Goal: Task Accomplishment & Management: Use online tool/utility

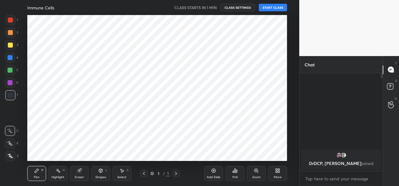
scroll to position [31219, 31091]
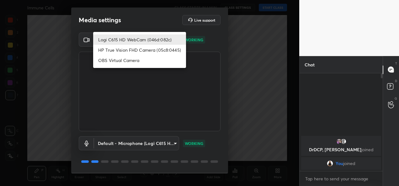
click at [170, 39] on body "1 2 3 4 5 6 7 C X Z C X Z E E Erase all H H Immune Cells CLASS STARTS IN 1 MIN …" at bounding box center [199, 93] width 399 height 186
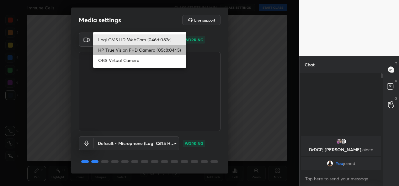
click at [155, 52] on li "HP True Vision FHD Camera (05c8:0445)" at bounding box center [139, 50] width 93 height 10
type input "bcf53276a89e7daf4ffafe53acaefef8a573b71029af250087ced6fea5ab325b"
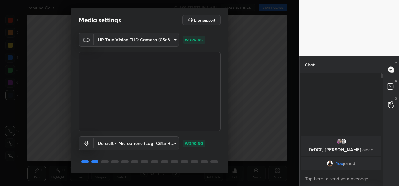
scroll to position [19, 0]
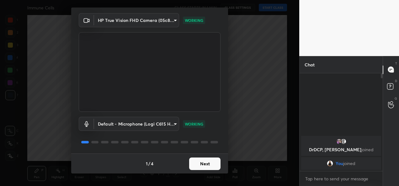
click at [201, 163] on button "Next" at bounding box center [204, 164] width 31 height 13
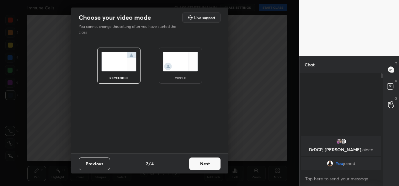
scroll to position [0, 0]
click at [201, 163] on button "Next" at bounding box center [204, 164] width 31 height 13
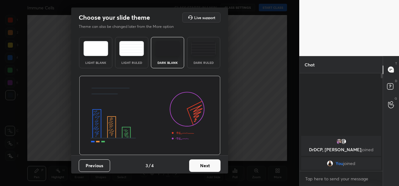
click at [201, 163] on button "Next" at bounding box center [204, 166] width 31 height 13
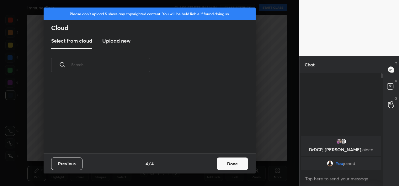
scroll to position [72, 201]
click at [221, 166] on button "Done" at bounding box center [232, 164] width 31 height 13
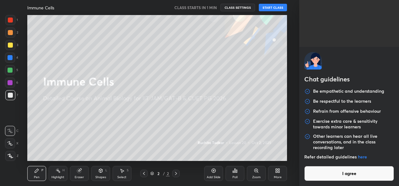
click at [361, 178] on body "1 2 3 4 5 6 7 C X Z C X Z E E Erase all H H Immune Cells CLASS STARTS IN 1 MIN …" at bounding box center [199, 93] width 399 height 186
click at [326, 179] on button "I agree" at bounding box center [349, 173] width 90 height 15
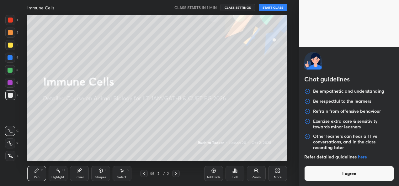
type textarea "x"
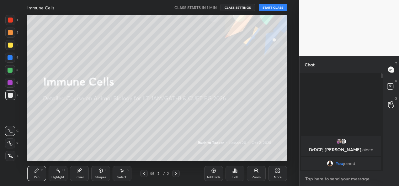
type textarea "w"
type textarea "x"
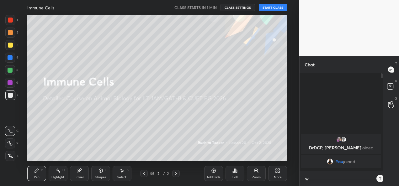
type textarea "wi"
type textarea "x"
type textarea "wil"
type textarea "x"
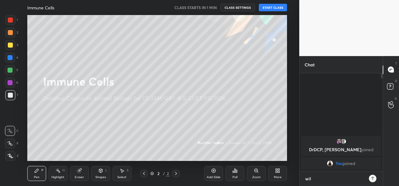
type textarea "will"
type textarea "x"
type textarea "will"
type textarea "x"
type textarea "will s"
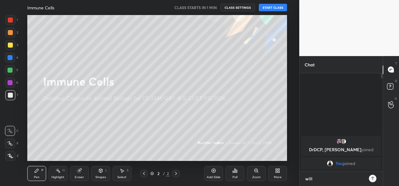
type textarea "x"
type textarea "will st"
type textarea "x"
type textarea "will sta"
type textarea "x"
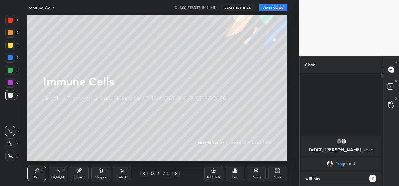
type textarea "will star"
type textarea "x"
type textarea "will start"
type textarea "x"
type textarea "will start"
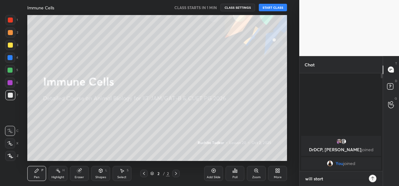
type textarea "x"
type textarea "will start t"
type textarea "x"
type textarea "will start th"
type textarea "x"
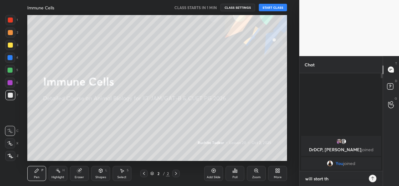
type textarea "will start the"
type textarea "x"
type textarea "will start the"
type textarea "x"
type textarea "will start the c"
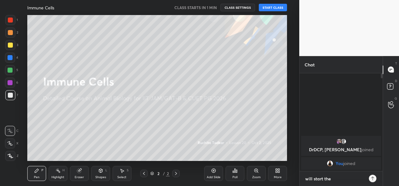
type textarea "x"
type textarea "will start the cl"
type textarea "x"
type textarea "will start the cla"
type textarea "x"
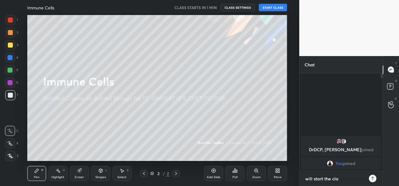
type textarea "will start the clas"
type textarea "x"
type textarea "will start the class"
type textarea "x"
type textarea "will start the class"
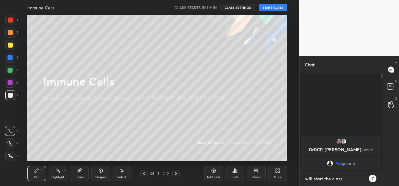
type textarea "x"
type textarea "will start the class a"
type textarea "x"
type textarea "will start the class ar"
type textarea "x"
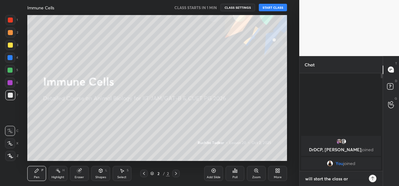
type textarea "will start the class ar"
type textarea "x"
type textarea "will start the class ar"
type textarea "x"
type textarea "will start the class a"
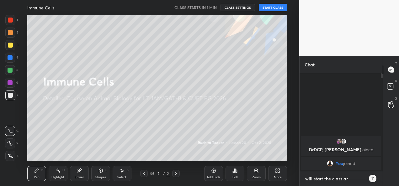
type textarea "x"
type textarea "will start the class at"
type textarea "x"
type textarea "will start the class at"
type textarea "x"
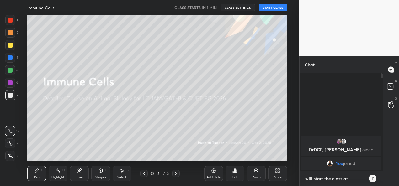
type textarea "will start the class at a"
type textarea "x"
type textarea "will start the class at ah"
type textarea "x"
type textarea "will start the class at aha"
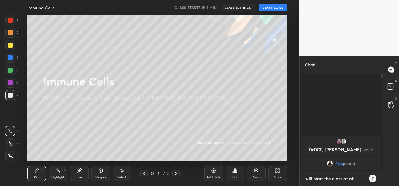
type textarea "x"
type textarea "will start the class at ahar"
type textarea "x"
type textarea "will start the class at aharp"
type textarea "x"
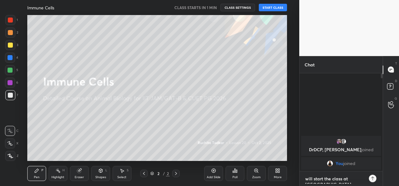
type textarea "will start the class at aharp"
type textarea "x"
type textarea "will start the class at aharp 9"
type textarea "x"
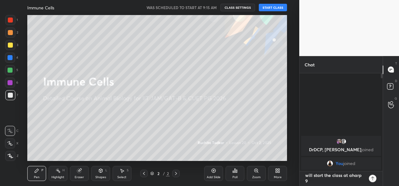
type textarea "will start the class at aharp 9."
type textarea "x"
type textarea "will start the class at aharp 9.2"
type textarea "x"
type textarea "will start the class at aharp 9.20"
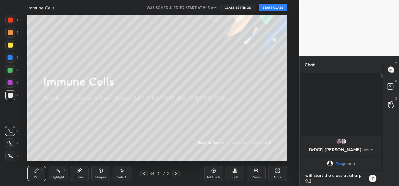
type textarea "x"
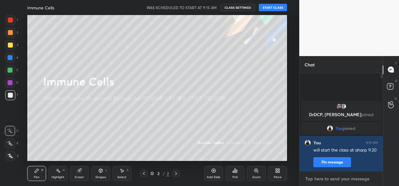
scroll to position [96, 81]
click at [280, 9] on button "START CLASS" at bounding box center [273, 8] width 28 height 8
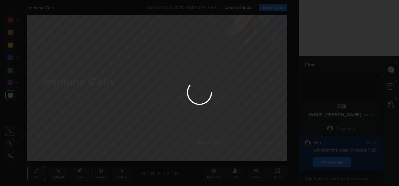
type textarea "x"
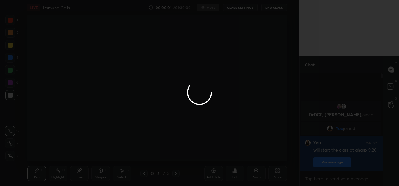
click at [246, 8] on div at bounding box center [199, 93] width 399 height 186
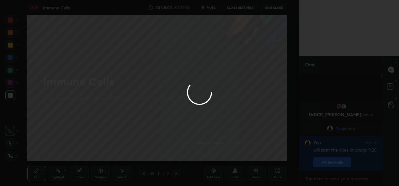
click at [246, 8] on div at bounding box center [199, 93] width 399 height 186
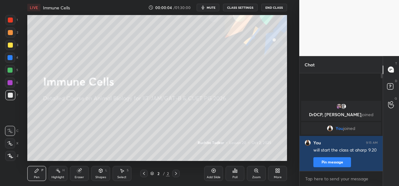
click at [246, 8] on button "CLASS SETTINGS" at bounding box center [240, 8] width 35 height 8
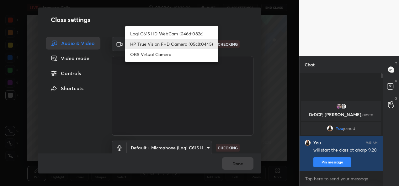
click at [163, 43] on body "1 2 3 4 5 6 7 C X Z C X Z E E Erase all H H LIVE Immune Cells 00:00:06 / 01:30:…" at bounding box center [199, 93] width 399 height 186
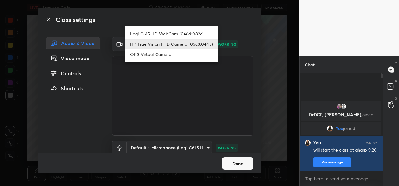
click at [159, 32] on li "Logi C615 HD WebCam (046d:082c)" at bounding box center [171, 34] width 93 height 10
type input "9a60a891c99e43c4f3b6c1c2af706b7568f7a8d24487825b1df04ecacc35332c"
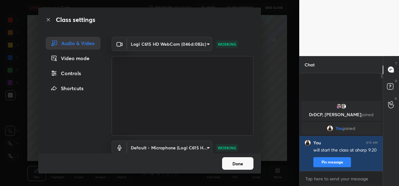
click at [236, 165] on button "Done" at bounding box center [237, 163] width 31 height 13
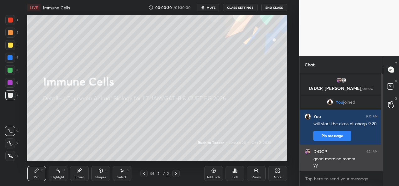
drag, startPoint x: 383, startPoint y: 120, endPoint x: 375, endPoint y: 171, distance: 51.2
click at [375, 171] on div "Chat DrDCP, Soumya joined You joined You 9:15 AM will start the class at aharp …" at bounding box center [349, 121] width 100 height 130
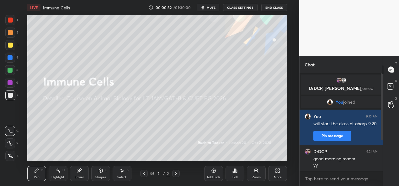
scroll to position [51, 0]
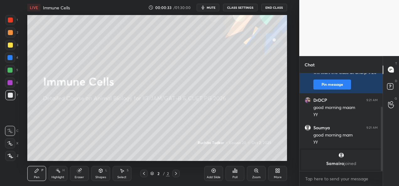
drag, startPoint x: 381, startPoint y: 136, endPoint x: 379, endPoint y: 176, distance: 40.5
click at [379, 176] on div "You joined You 9:15 AM will start the class at aharp 9.20 Pin message DrDCP 9:2…" at bounding box center [341, 129] width 83 height 113
click at [276, 173] on div "More" at bounding box center [277, 173] width 19 height 15
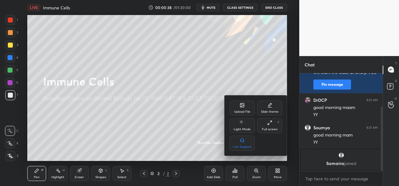
scroll to position [73, 0]
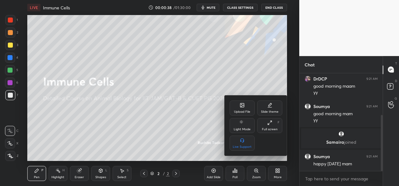
click at [240, 114] on div "Upload File" at bounding box center [242, 108] width 25 height 15
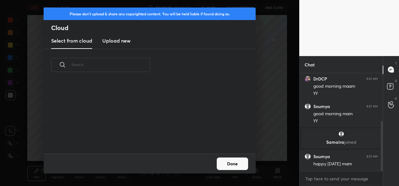
scroll to position [94, 0]
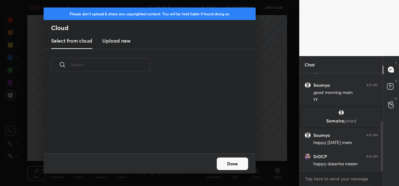
click at [119, 43] on h3 "Upload new" at bounding box center [116, 41] width 28 height 8
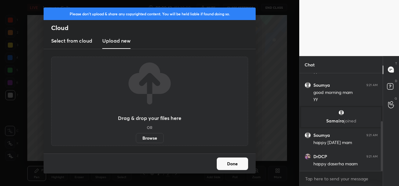
click at [154, 137] on label "Browse" at bounding box center [150, 138] width 28 height 10
click at [136, 137] on input "Browse" at bounding box center [136, 138] width 0 height 10
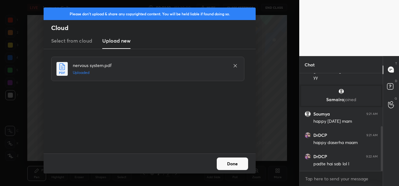
click at [235, 158] on button "Done" at bounding box center [232, 164] width 31 height 13
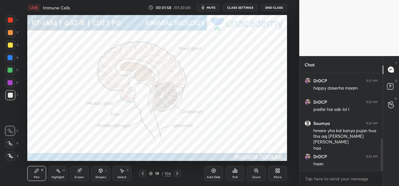
scroll to position [197, 0]
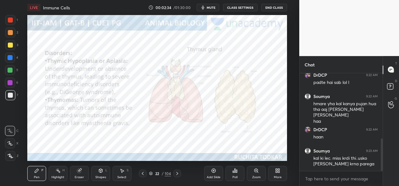
click at [10, 23] on div at bounding box center [10, 20] width 10 height 10
click at [10, 157] on icon at bounding box center [11, 156] width 6 height 4
click at [178, 174] on icon at bounding box center [177, 173] width 5 height 5
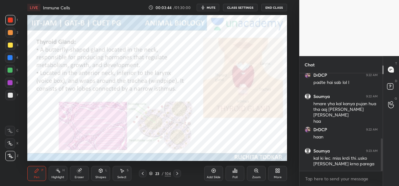
click at [175, 175] on icon at bounding box center [177, 173] width 5 height 5
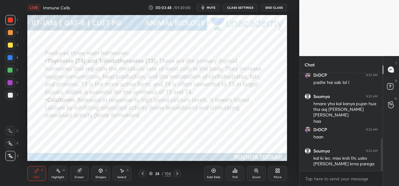
click at [177, 174] on icon at bounding box center [177, 173] width 5 height 5
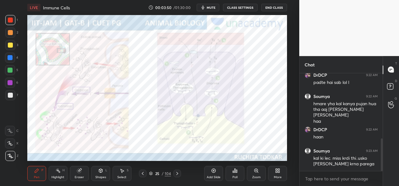
click at [218, 179] on div "Add Slide" at bounding box center [214, 177] width 14 height 3
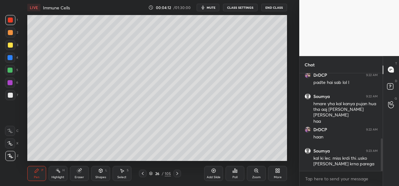
click at [96, 176] on div "Shapes" at bounding box center [100, 177] width 11 height 3
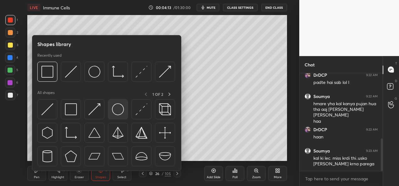
click at [116, 110] on img at bounding box center [118, 110] width 12 height 12
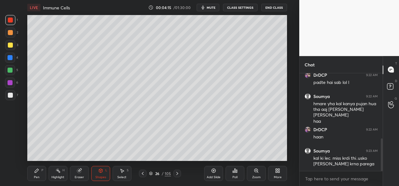
click at [18, 62] on div "4" at bounding box center [11, 58] width 13 height 10
click at [16, 79] on div "6" at bounding box center [11, 83] width 13 height 10
click at [8, 96] on div at bounding box center [10, 95] width 5 height 5
click at [38, 177] on div "Pen" at bounding box center [37, 177] width 6 height 3
click at [11, 58] on div at bounding box center [10, 57] width 5 height 5
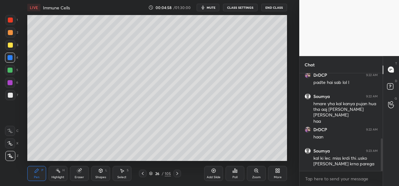
click at [11, 45] on div at bounding box center [10, 45] width 5 height 5
click at [11, 98] on div at bounding box center [10, 95] width 5 height 5
click at [11, 71] on div at bounding box center [10, 70] width 5 height 5
click at [12, 60] on div at bounding box center [10, 57] width 5 height 5
click at [9, 46] on div at bounding box center [10, 45] width 5 height 5
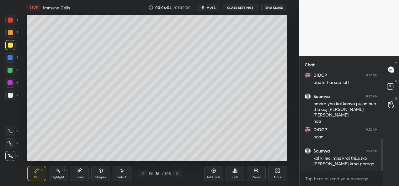
click at [144, 177] on div at bounding box center [143, 174] width 8 height 8
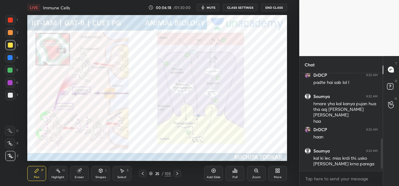
scroll to position [218, 0]
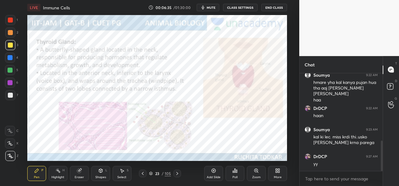
click at [13, 19] on div at bounding box center [10, 20] width 10 height 10
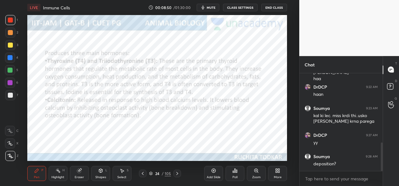
click at [252, 7] on button "CLASS SETTINGS" at bounding box center [240, 8] width 35 height 8
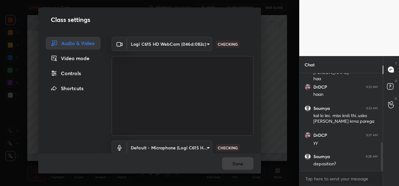
click at [205, 44] on body "1 2 3 4 5 6 7 C X Z C X Z E E Erase all H H LIVE Immune Cells 00:08:51 / 01:30:…" at bounding box center [199, 93] width 399 height 186
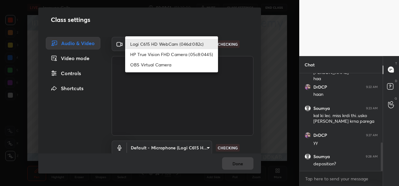
click at [191, 55] on li "HP True Vision FHD Camera (05c8:0445)" at bounding box center [171, 54] width 93 height 10
type input "bcf53276a89e7daf4ffafe53acaefef8a573b71029af250087ced6fea5ab325b"
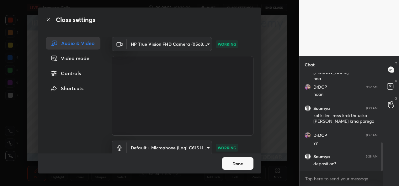
click at [239, 162] on button "Done" at bounding box center [237, 163] width 31 height 13
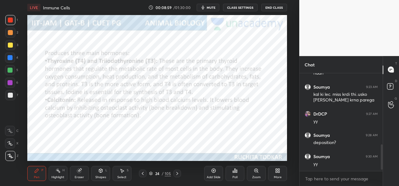
scroll to position [282, 0]
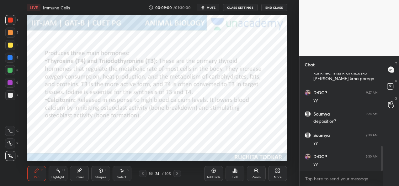
click at [247, 8] on button "CLASS SETTINGS" at bounding box center [240, 8] width 35 height 8
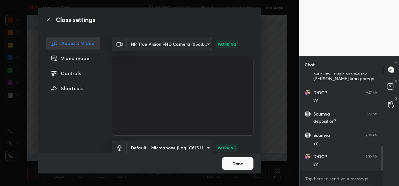
click at [205, 42] on body "1 2 3 4 5 6 7 C X Z C X Z E E Erase all H H LIVE Immune Cells 00:09:05 / 01:30:…" at bounding box center [199, 93] width 399 height 186
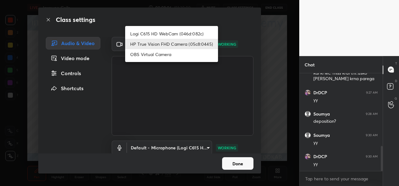
click at [187, 33] on li "Logi C615 HD WebCam (046d:082c)" at bounding box center [171, 34] width 93 height 10
type input "9a60a891c99e43c4f3b6c1c2af706b7568f7a8d24487825b1df04ecacc35332c"
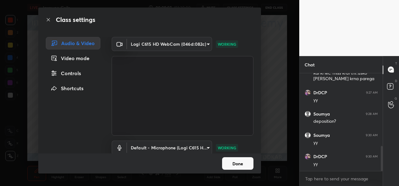
click at [238, 164] on button "Done" at bounding box center [237, 163] width 31 height 13
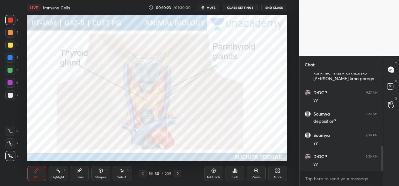
scroll to position [304, 0]
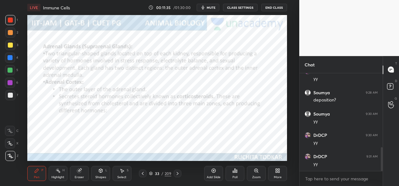
click at [176, 174] on icon at bounding box center [177, 173] width 5 height 5
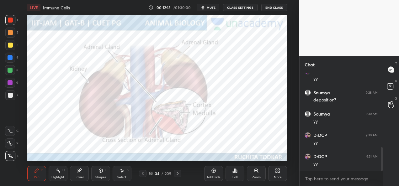
click at [253, 174] on div "Zoom" at bounding box center [256, 173] width 19 height 15
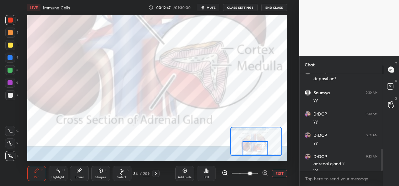
scroll to position [331, 0]
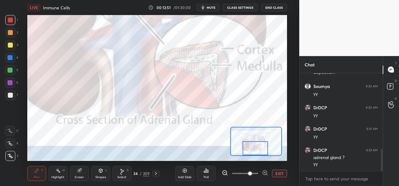
click at [277, 173] on button "EXIT" at bounding box center [279, 174] width 15 height 8
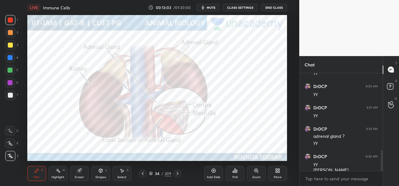
scroll to position [359, 0]
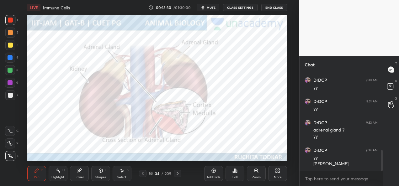
click at [13, 86] on div at bounding box center [10, 83] width 10 height 10
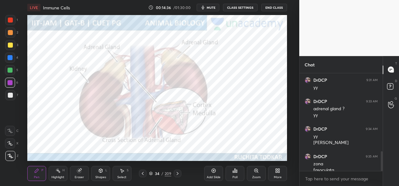
scroll to position [386, 0]
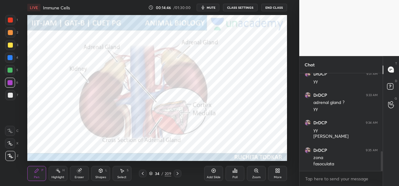
click at [179, 174] on icon at bounding box center [177, 173] width 5 height 5
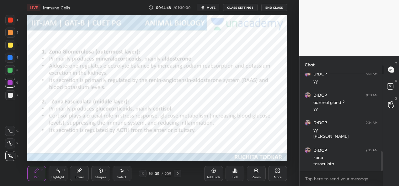
click at [142, 174] on icon at bounding box center [142, 173] width 5 height 5
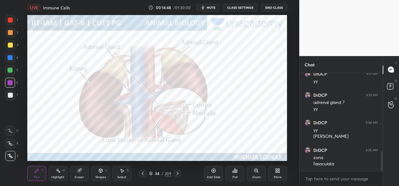
click at [214, 174] on div "Add Slide" at bounding box center [213, 173] width 19 height 15
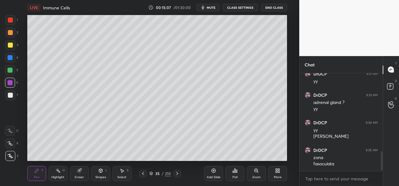
scroll to position [413, 0]
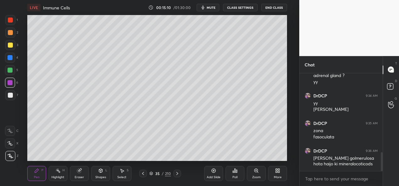
click at [11, 46] on div at bounding box center [10, 45] width 5 height 5
click at [11, 32] on div at bounding box center [10, 32] width 5 height 5
click at [13, 18] on div at bounding box center [10, 20] width 5 height 5
click at [10, 48] on div at bounding box center [10, 45] width 10 height 10
click at [9, 46] on div at bounding box center [10, 45] width 5 height 5
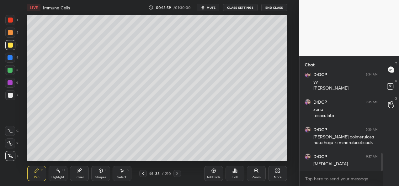
scroll to position [456, 0]
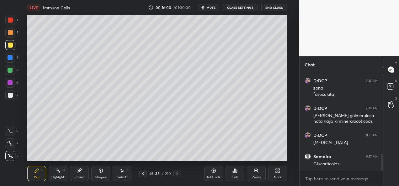
click at [10, 97] on div at bounding box center [10, 95] width 5 height 5
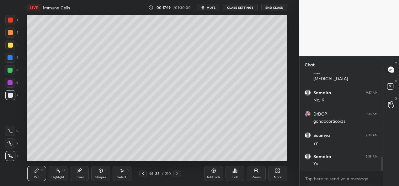
scroll to position [590, 0]
click at [143, 176] on div at bounding box center [143, 174] width 8 height 8
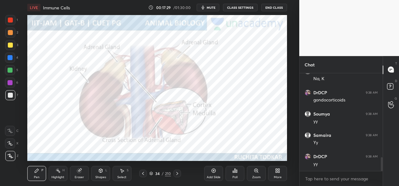
click at [141, 175] on icon at bounding box center [143, 173] width 5 height 5
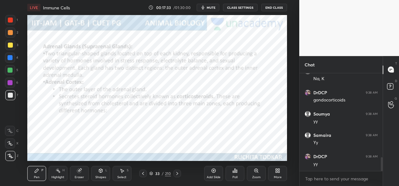
click at [11, 22] on div at bounding box center [10, 20] width 5 height 5
click at [177, 175] on icon at bounding box center [177, 173] width 2 height 3
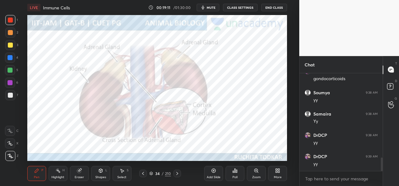
click at [176, 174] on icon at bounding box center [177, 173] width 5 height 5
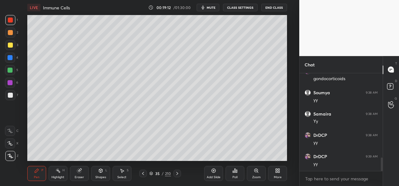
click at [176, 174] on icon at bounding box center [177, 173] width 5 height 5
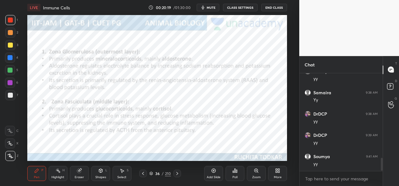
scroll to position [654, 0]
click at [79, 176] on div "Eraser" at bounding box center [79, 177] width 9 height 3
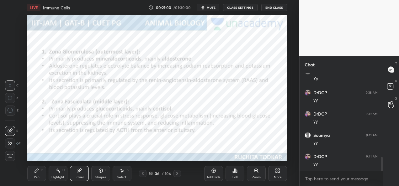
click at [41, 174] on div "Pen P" at bounding box center [36, 173] width 19 height 15
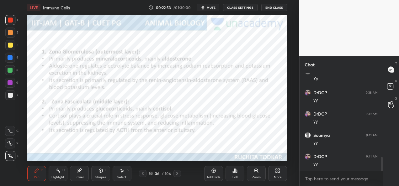
click at [178, 176] on icon at bounding box center [177, 173] width 5 height 5
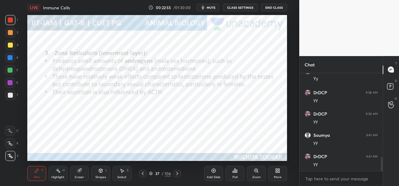
click at [143, 173] on icon at bounding box center [142, 173] width 5 height 5
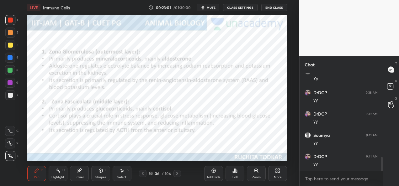
click at [175, 174] on icon at bounding box center [177, 173] width 5 height 5
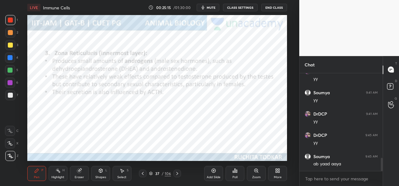
scroll to position [648, 0]
click at [176, 175] on icon at bounding box center [177, 173] width 5 height 5
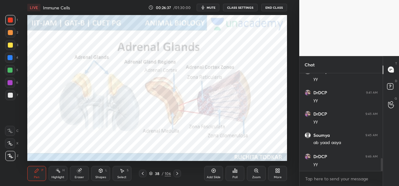
click at [143, 174] on icon at bounding box center [143, 173] width 2 height 3
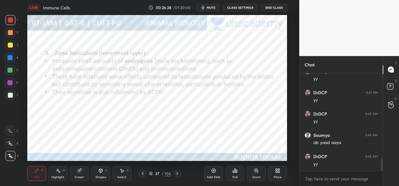
click at [176, 174] on icon at bounding box center [177, 173] width 5 height 5
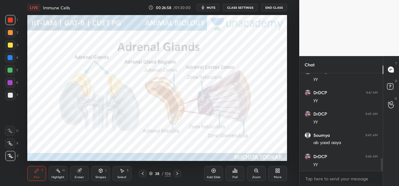
click at [144, 175] on icon at bounding box center [142, 173] width 5 height 5
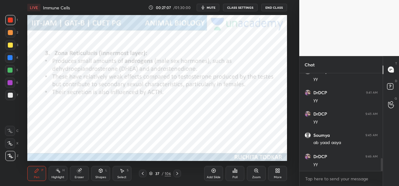
click at [179, 175] on icon at bounding box center [177, 173] width 5 height 5
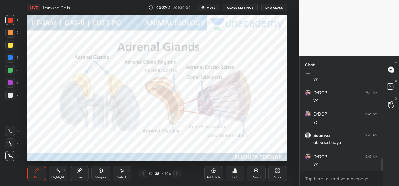
click at [178, 174] on icon at bounding box center [177, 173] width 2 height 3
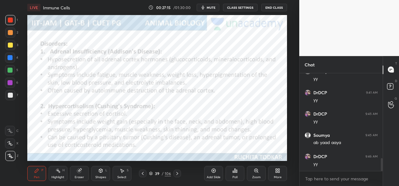
click at [177, 173] on icon at bounding box center [177, 173] width 5 height 5
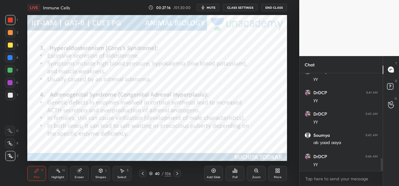
click at [177, 173] on icon at bounding box center [177, 173] width 5 height 5
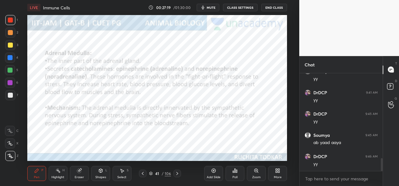
click at [142, 176] on div at bounding box center [143, 174] width 8 height 8
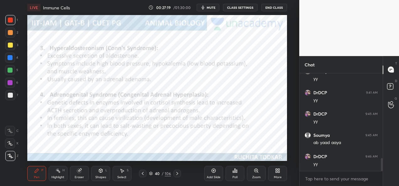
click at [143, 176] on div at bounding box center [143, 174] width 8 height 8
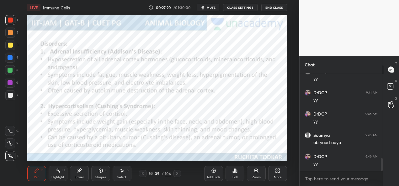
click at [143, 176] on div at bounding box center [143, 174] width 8 height 8
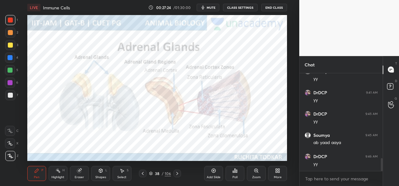
click at [178, 176] on icon at bounding box center [177, 173] width 5 height 5
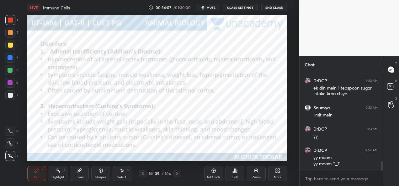
scroll to position [864, 0]
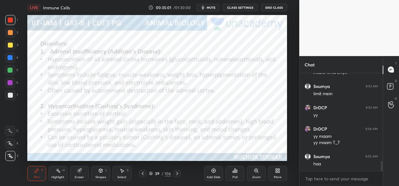
click at [178, 175] on icon at bounding box center [177, 173] width 5 height 5
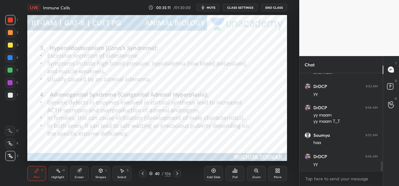
scroll to position [907, 0]
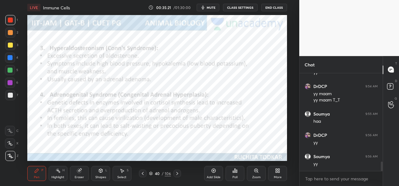
click at [13, 83] on div at bounding box center [10, 83] width 10 height 10
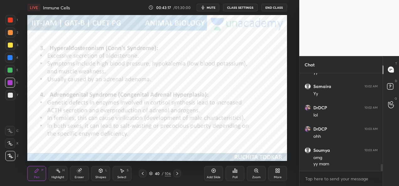
scroll to position [1313, 0]
click at [176, 177] on div at bounding box center [177, 174] width 8 height 8
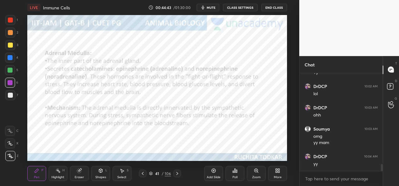
click at [141, 176] on icon at bounding box center [142, 173] width 5 height 5
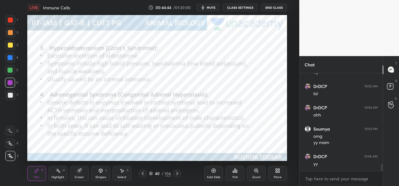
click at [208, 176] on div "Add Slide" at bounding box center [214, 177] width 14 height 3
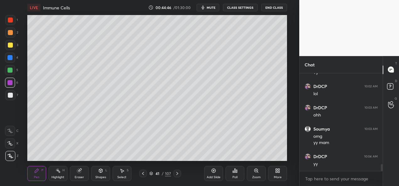
click at [4, 97] on div "1 2 3 4 5 6 7 C X Z C X Z E E Erase all H H" at bounding box center [10, 88] width 20 height 146
click at [7, 98] on div at bounding box center [10, 95] width 10 height 10
click at [11, 82] on div at bounding box center [10, 82] width 5 height 5
click at [13, 49] on div at bounding box center [10, 45] width 10 height 10
click at [9, 72] on div at bounding box center [10, 70] width 5 height 5
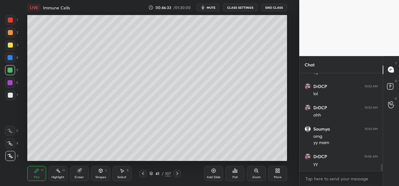
click at [10, 59] on div at bounding box center [10, 57] width 5 height 5
click at [289, 102] on div "Setting up your live class Poll for secs No correct answer Start poll" at bounding box center [157, 88] width 274 height 146
click at [290, 121] on div "Setting up your live class Poll for secs No correct answer Start poll" at bounding box center [157, 88] width 274 height 146
click at [243, 157] on div "Poll" at bounding box center [235, 173] width 19 height 35
click at [263, 157] on div "Add Slide Poll Zoom More" at bounding box center [245, 173] width 83 height 35
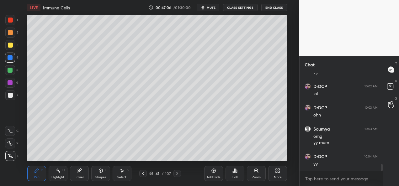
click at [266, 156] on div "Add Slide Poll Zoom More" at bounding box center [245, 173] width 83 height 35
click at [178, 174] on icon at bounding box center [177, 173] width 5 height 5
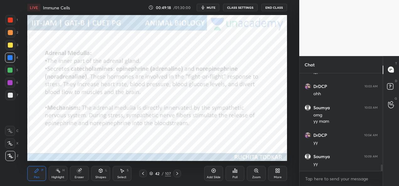
scroll to position [1356, 0]
click at [143, 175] on icon at bounding box center [143, 173] width 5 height 5
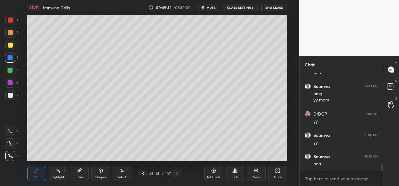
click at [176, 176] on icon at bounding box center [177, 173] width 5 height 5
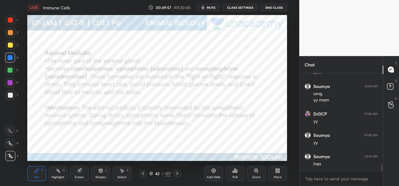
click at [236, 8] on button "CLASS SETTINGS" at bounding box center [240, 8] width 35 height 8
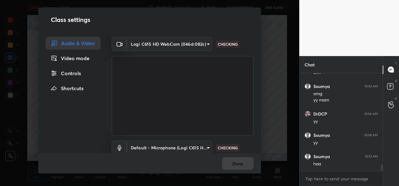
click at [182, 46] on body "1 2 3 4 5 6 7 C X Z C X Z E E Erase all H H LIVE Immune Cells 00:49:57 / 01:30:…" at bounding box center [199, 93] width 399 height 186
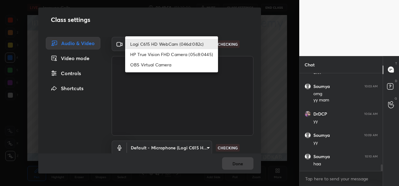
click at [170, 53] on li "HP True Vision FHD Camera (05c8:0445)" at bounding box center [171, 54] width 93 height 10
type input "bcf53276a89e7daf4ffafe53acaefef8a573b71029af250087ced6fea5ab325b"
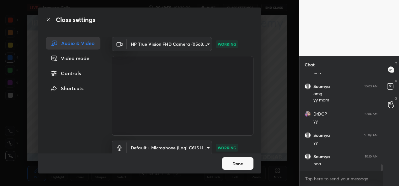
click at [241, 168] on button "Done" at bounding box center [237, 163] width 31 height 13
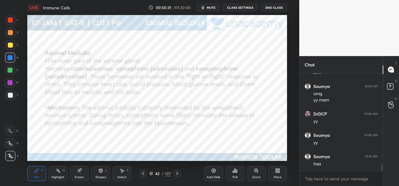
click at [242, 10] on button "CLASS SETTINGS" at bounding box center [240, 8] width 35 height 8
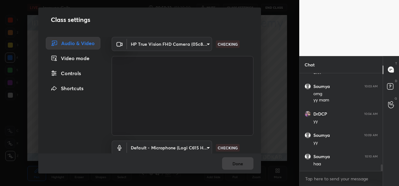
click at [196, 45] on body "1 2 3 4 5 6 7 C X Z C X Z E E Erase all H H LIVE Immune Cells 00:50:32 / 01:30:…" at bounding box center [199, 93] width 399 height 186
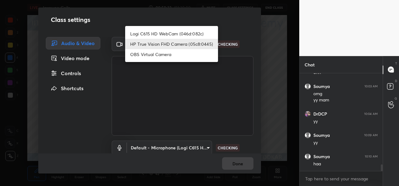
click at [171, 37] on li "Logi C615 HD WebCam (046d:082c)" at bounding box center [171, 34] width 93 height 10
type input "9a60a891c99e43c4f3b6c1c2af706b7568f7a8d24487825b1df04ecacc35332c"
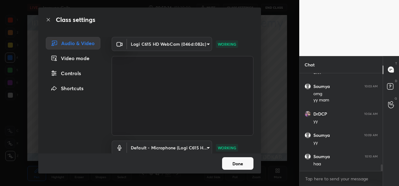
click at [235, 166] on button "Done" at bounding box center [237, 163] width 31 height 13
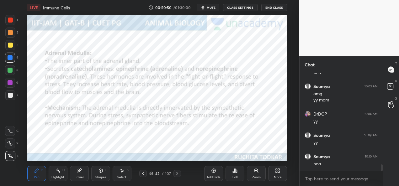
click at [173, 173] on div at bounding box center [177, 174] width 8 height 8
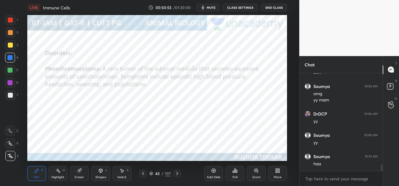
click at [173, 173] on div "43 / 107" at bounding box center [160, 174] width 42 height 8
click at [174, 173] on div at bounding box center [177, 174] width 8 height 8
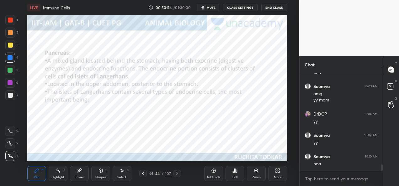
click at [150, 174] on icon at bounding box center [151, 174] width 4 height 4
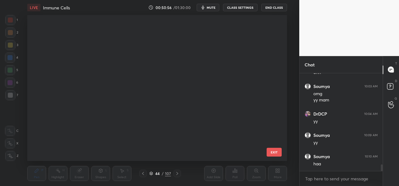
scroll to position [144, 257]
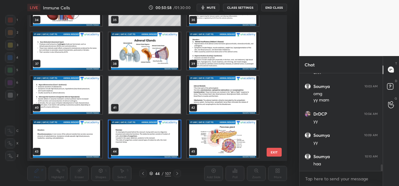
click at [51, 141] on img "grid" at bounding box center [66, 139] width 72 height 38
click at [50, 142] on img "grid" at bounding box center [66, 139] width 72 height 38
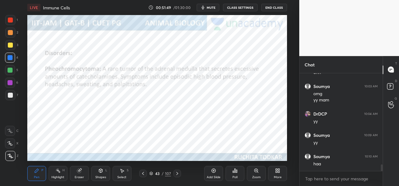
click at [143, 174] on icon at bounding box center [143, 173] width 5 height 5
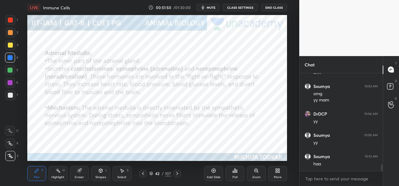
click at [211, 173] on icon at bounding box center [213, 170] width 5 height 5
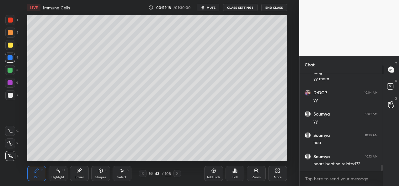
scroll to position [1398, 0]
click at [175, 175] on icon at bounding box center [177, 173] width 5 height 5
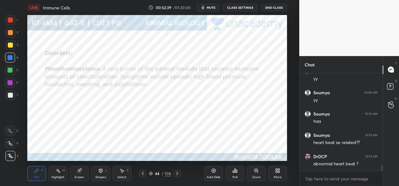
click at [140, 175] on icon at bounding box center [142, 173] width 5 height 5
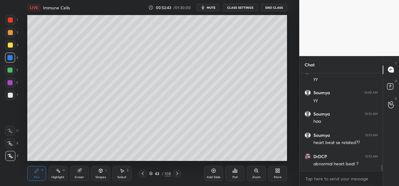
click at [179, 176] on icon at bounding box center [177, 173] width 5 height 5
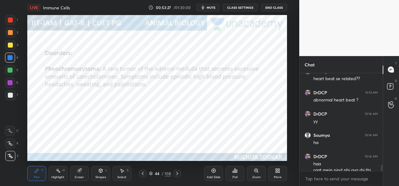
scroll to position [1474, 0]
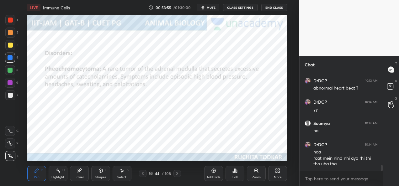
click at [142, 174] on icon at bounding box center [143, 173] width 2 height 3
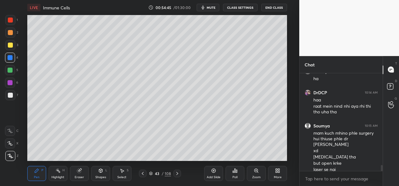
scroll to position [1533, 0]
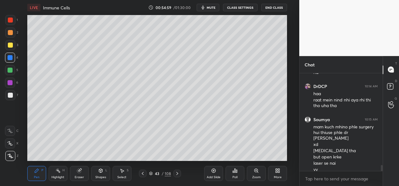
click at [11, 72] on div at bounding box center [10, 70] width 5 height 5
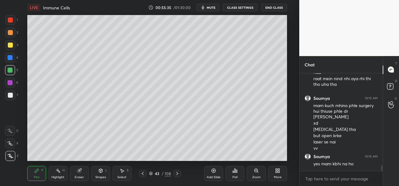
click at [12, 71] on div at bounding box center [10, 70] width 5 height 5
click at [11, 45] on div at bounding box center [10, 45] width 5 height 5
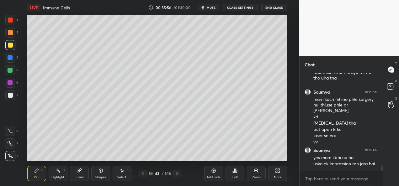
click at [8, 46] on div at bounding box center [10, 45] width 5 height 5
click at [10, 46] on div at bounding box center [10, 45] width 5 height 5
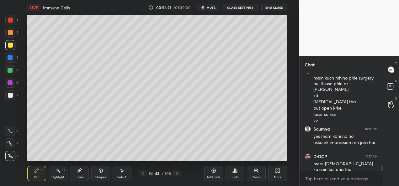
scroll to position [1588, 0]
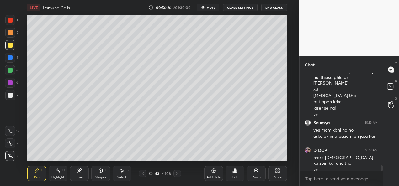
click at [11, 59] on div at bounding box center [10, 57] width 5 height 5
click at [8, 50] on div at bounding box center [10, 45] width 10 height 10
click at [9, 48] on div at bounding box center [10, 45] width 10 height 10
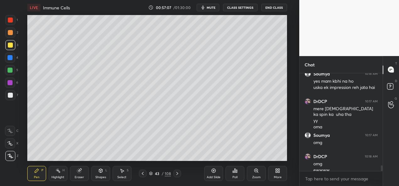
scroll to position [1643, 0]
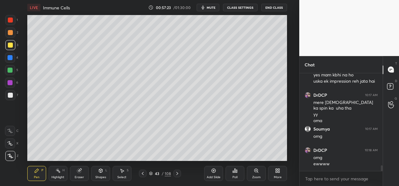
click at [9, 47] on div at bounding box center [10, 45] width 5 height 5
click at [14, 48] on div at bounding box center [10, 45] width 10 height 10
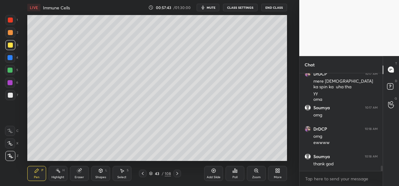
click at [11, 19] on div at bounding box center [10, 20] width 5 height 5
click at [10, 33] on div at bounding box center [10, 32] width 5 height 5
click at [12, 58] on div at bounding box center [10, 57] width 5 height 5
click at [13, 95] on div at bounding box center [10, 95] width 10 height 10
click at [10, 85] on div at bounding box center [10, 82] width 5 height 5
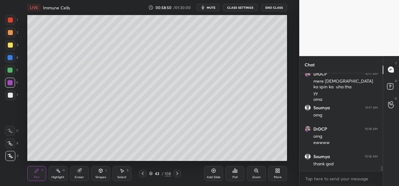
scroll to position [1686, 0]
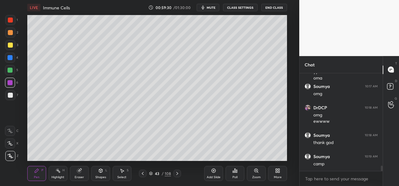
click at [213, 175] on div "Add Slide" at bounding box center [213, 173] width 19 height 15
click at [11, 46] on div at bounding box center [10, 45] width 5 height 5
click at [10, 97] on div at bounding box center [10, 95] width 5 height 5
click at [10, 22] on div at bounding box center [10, 20] width 5 height 5
click at [9, 46] on div at bounding box center [10, 45] width 5 height 5
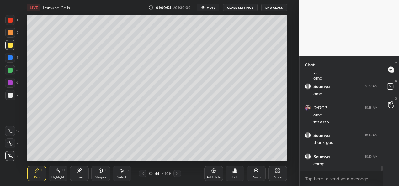
click at [103, 177] on div "Shapes" at bounding box center [100, 177] width 11 height 3
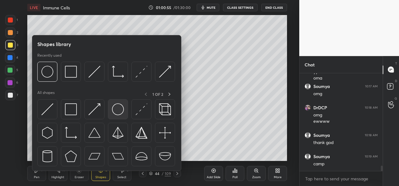
click at [112, 112] on img at bounding box center [118, 110] width 12 height 12
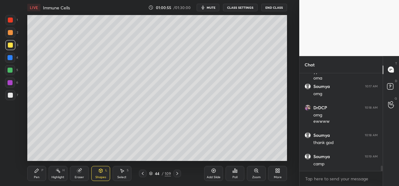
click at [8, 95] on div at bounding box center [10, 95] width 5 height 5
click at [34, 176] on div "Pen" at bounding box center [37, 177] width 6 height 3
click at [214, 176] on div "Add Slide" at bounding box center [214, 177] width 14 height 3
click at [100, 176] on div "Shapes" at bounding box center [100, 177] width 11 height 3
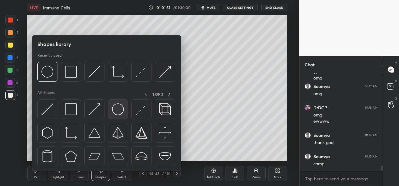
click at [119, 109] on img at bounding box center [118, 110] width 12 height 12
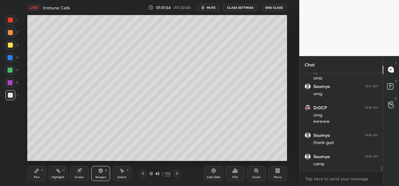
click at [39, 174] on div "Pen P" at bounding box center [36, 173] width 19 height 15
click at [144, 176] on icon at bounding box center [143, 173] width 5 height 5
click at [178, 174] on icon at bounding box center [177, 173] width 2 height 3
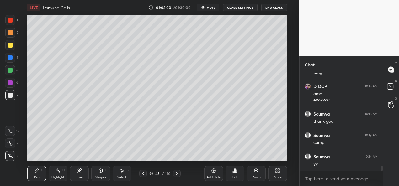
scroll to position [1713, 0]
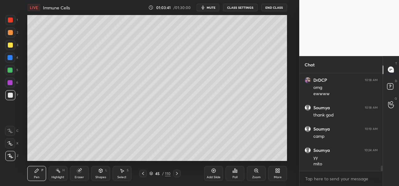
click at [177, 175] on icon at bounding box center [176, 173] width 5 height 5
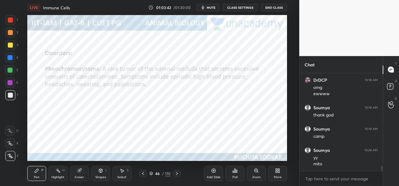
click at [144, 176] on icon at bounding box center [143, 173] width 5 height 5
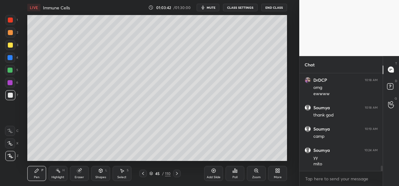
click at [214, 171] on icon at bounding box center [214, 171] width 2 height 2
click at [11, 22] on div at bounding box center [10, 20] width 5 height 5
click at [9, 59] on div at bounding box center [10, 57] width 5 height 5
click at [12, 74] on div at bounding box center [10, 70] width 10 height 10
click at [97, 177] on div "Shapes" at bounding box center [100, 177] width 11 height 3
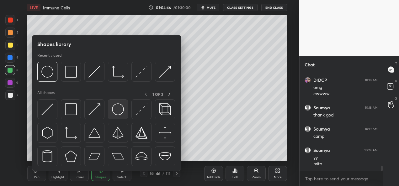
click at [114, 111] on img at bounding box center [118, 110] width 12 height 12
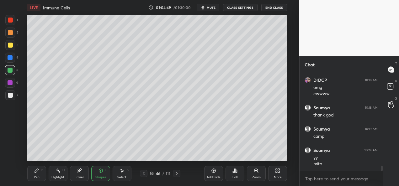
click at [42, 172] on div "P" at bounding box center [42, 170] width 2 height 3
click at [13, 95] on div at bounding box center [10, 95] width 10 height 10
click at [212, 175] on div "Add Slide" at bounding box center [213, 173] width 19 height 15
click at [10, 35] on div at bounding box center [10, 33] width 10 height 10
click at [15, 97] on div at bounding box center [10, 95] width 10 height 10
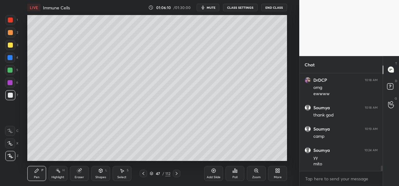
click at [7, 35] on div at bounding box center [10, 33] width 10 height 10
click at [12, 98] on div at bounding box center [10, 95] width 10 height 10
click at [11, 71] on div at bounding box center [10, 70] width 5 height 5
click at [144, 175] on icon at bounding box center [143, 173] width 2 height 3
click at [178, 175] on icon at bounding box center [176, 173] width 5 height 5
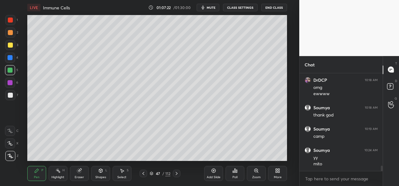
click at [143, 174] on icon at bounding box center [143, 173] width 5 height 5
click at [176, 174] on icon at bounding box center [176, 173] width 5 height 5
click at [207, 176] on div "Add Slide" at bounding box center [214, 177] width 14 height 3
click at [11, 19] on div at bounding box center [10, 20] width 5 height 5
click at [11, 58] on div at bounding box center [10, 57] width 5 height 5
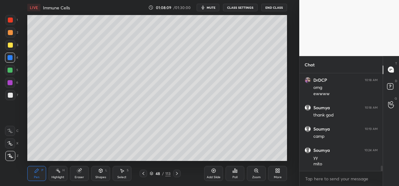
click at [14, 98] on div at bounding box center [10, 95] width 10 height 10
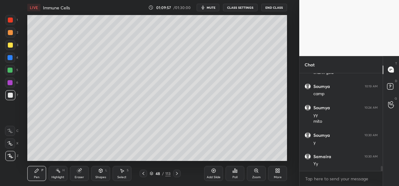
scroll to position [1777, 0]
click at [146, 175] on icon at bounding box center [143, 173] width 5 height 5
click at [177, 175] on icon at bounding box center [176, 173] width 5 height 5
click at [211, 175] on div "Add Slide" at bounding box center [213, 173] width 19 height 15
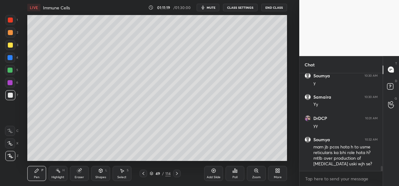
click at [144, 176] on icon at bounding box center [143, 173] width 5 height 5
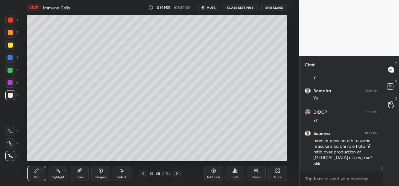
click at [142, 175] on icon at bounding box center [143, 173] width 5 height 5
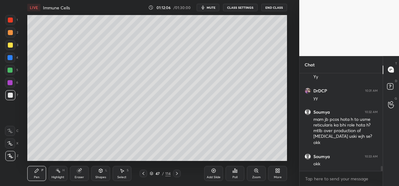
click at [179, 174] on icon at bounding box center [176, 173] width 5 height 5
click at [175, 173] on icon at bounding box center [176, 173] width 5 height 5
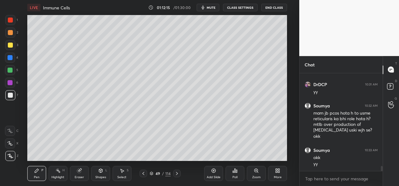
scroll to position [1871, 0]
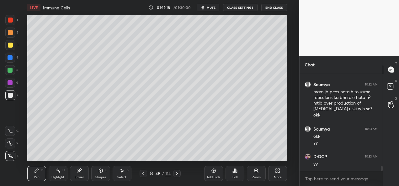
click at [178, 172] on icon at bounding box center [176, 173] width 5 height 5
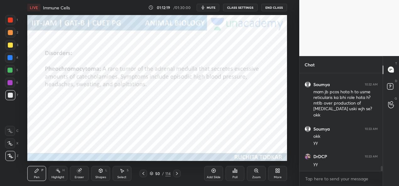
click at [145, 174] on icon at bounding box center [143, 173] width 5 height 5
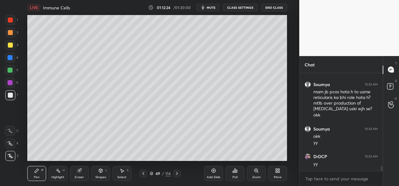
click at [100, 177] on div "Shapes" at bounding box center [100, 177] width 11 height 3
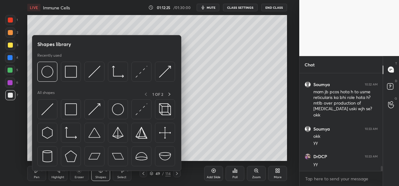
click at [82, 178] on div "Eraser" at bounding box center [79, 177] width 9 height 3
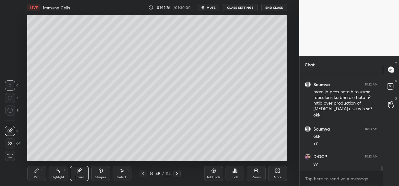
click at [10, 158] on div "Erase all" at bounding box center [10, 156] width 10 height 10
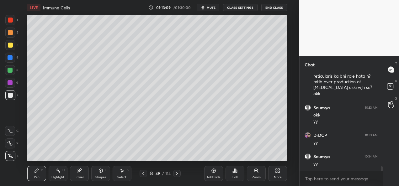
scroll to position [1913, 0]
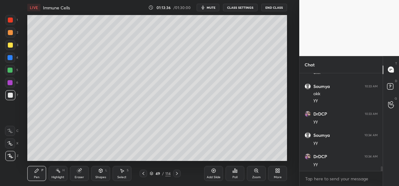
click at [177, 175] on icon at bounding box center [176, 173] width 5 height 5
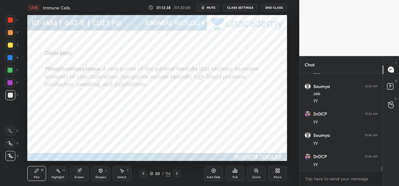
click at [174, 176] on icon at bounding box center [176, 173] width 5 height 5
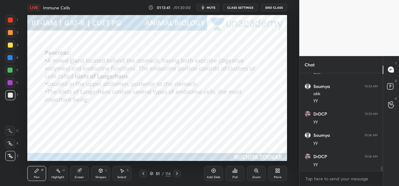
click at [11, 15] on div at bounding box center [10, 20] width 10 height 10
click at [176, 176] on icon at bounding box center [176, 173] width 5 height 5
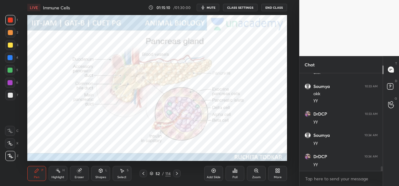
click at [178, 177] on div at bounding box center [177, 174] width 8 height 8
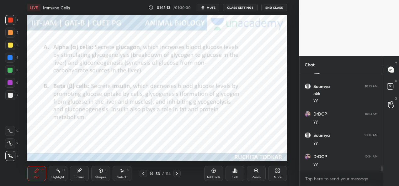
click at [175, 175] on icon at bounding box center [176, 173] width 5 height 5
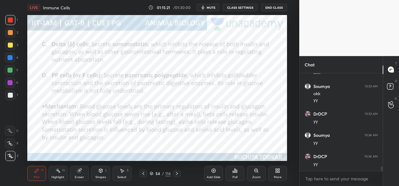
click at [143, 176] on div at bounding box center [144, 174] width 8 height 8
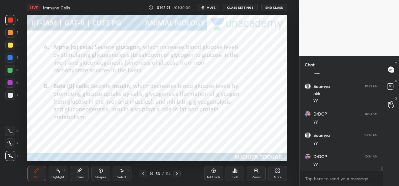
click at [143, 176] on icon at bounding box center [143, 173] width 5 height 5
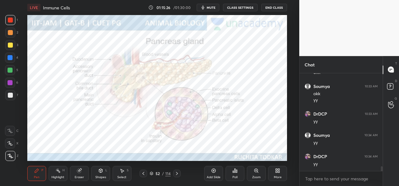
click at [256, 178] on div "Zoom" at bounding box center [256, 177] width 8 height 3
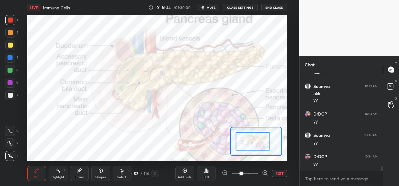
click at [276, 175] on button "EXIT" at bounding box center [279, 174] width 15 height 8
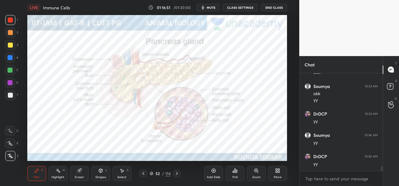
click at [213, 176] on div "Add Slide" at bounding box center [214, 177] width 14 height 3
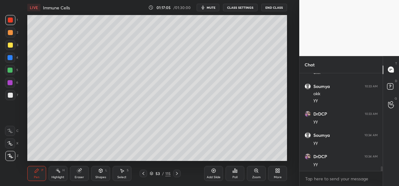
click at [12, 94] on div at bounding box center [10, 95] width 5 height 5
click at [9, 19] on div at bounding box center [10, 20] width 5 height 5
click at [11, 96] on div at bounding box center [10, 95] width 5 height 5
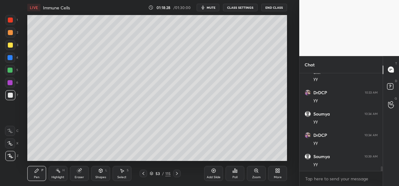
click at [13, 32] on div at bounding box center [10, 32] width 5 height 5
click at [11, 95] on div at bounding box center [10, 95] width 5 height 5
click at [216, 176] on div "Add Slide" at bounding box center [214, 177] width 14 height 3
click at [12, 72] on div at bounding box center [10, 70] width 5 height 5
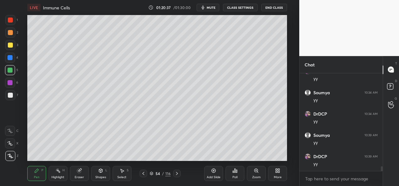
click at [97, 174] on div "Shapes L" at bounding box center [100, 173] width 19 height 15
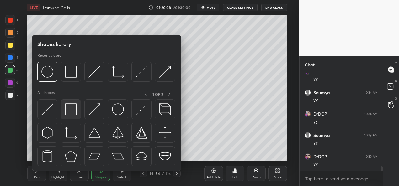
click at [74, 112] on img at bounding box center [71, 110] width 12 height 12
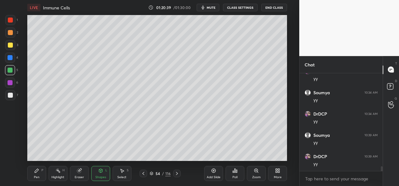
click at [8, 97] on div at bounding box center [10, 95] width 5 height 5
click at [38, 177] on div "Pen" at bounding box center [37, 177] width 6 height 3
click at [99, 178] on div "Shapes" at bounding box center [100, 177] width 11 height 3
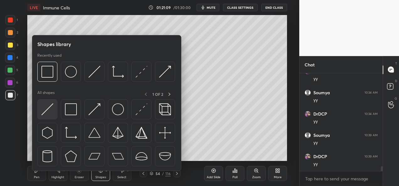
click at [49, 110] on img at bounding box center [47, 110] width 12 height 12
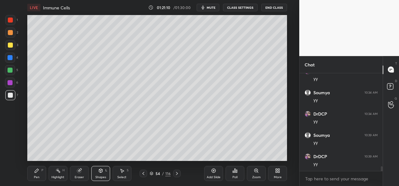
click at [13, 21] on div at bounding box center [10, 20] width 5 height 5
click at [11, 45] on div at bounding box center [10, 45] width 5 height 5
click at [10, 34] on div at bounding box center [10, 32] width 5 height 5
click at [13, 22] on div at bounding box center [10, 20] width 10 height 10
click at [35, 176] on div "Pen" at bounding box center [37, 177] width 6 height 3
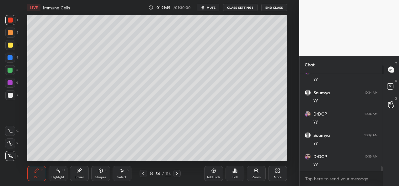
click at [176, 175] on icon at bounding box center [177, 173] width 2 height 3
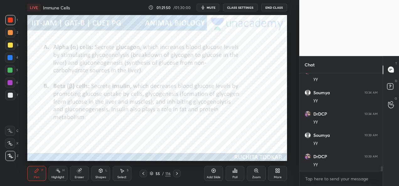
click at [177, 176] on icon at bounding box center [176, 173] width 5 height 5
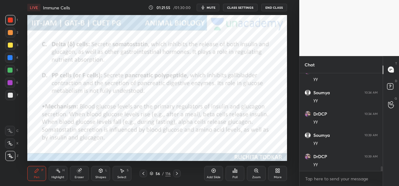
click at [146, 174] on div at bounding box center [144, 174] width 8 height 8
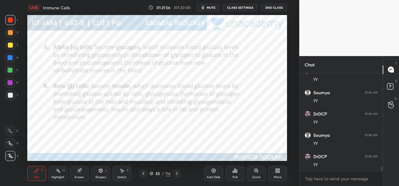
click at [147, 175] on div at bounding box center [144, 174] width 8 height 8
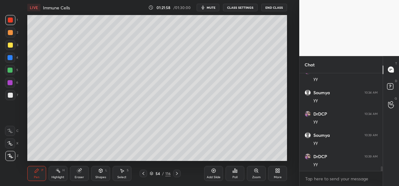
click at [80, 177] on div "Eraser" at bounding box center [79, 177] width 9 height 3
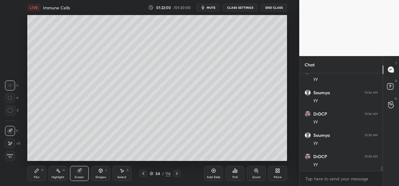
click at [40, 173] on div "Pen P" at bounding box center [36, 173] width 19 height 15
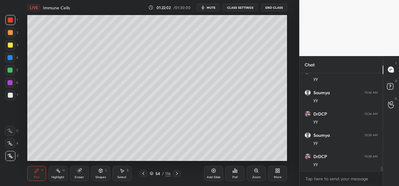
click at [10, 22] on div at bounding box center [10, 20] width 5 height 5
click at [10, 43] on div at bounding box center [10, 45] width 5 height 5
click at [13, 60] on div at bounding box center [10, 58] width 10 height 10
click at [12, 35] on div at bounding box center [10, 33] width 10 height 10
click at [174, 175] on icon at bounding box center [176, 173] width 5 height 5
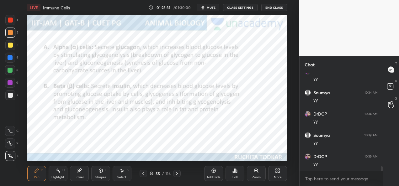
click at [145, 176] on icon at bounding box center [143, 173] width 5 height 5
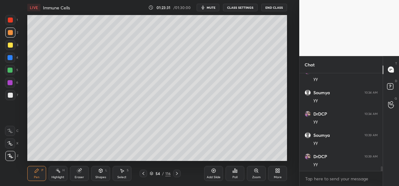
click at [212, 177] on div "Add Slide" at bounding box center [214, 177] width 14 height 3
click at [102, 178] on div "Shapes" at bounding box center [100, 177] width 11 height 3
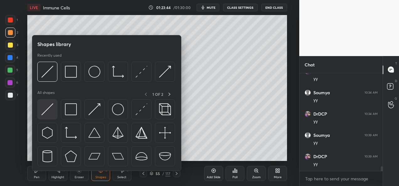
click at [50, 112] on img at bounding box center [47, 110] width 12 height 12
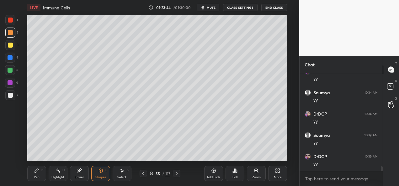
click at [12, 72] on div at bounding box center [10, 70] width 5 height 5
click at [37, 178] on div "Pen" at bounding box center [37, 177] width 6 height 3
click at [12, 97] on div at bounding box center [10, 95] width 5 height 5
click at [9, 58] on div at bounding box center [10, 57] width 5 height 5
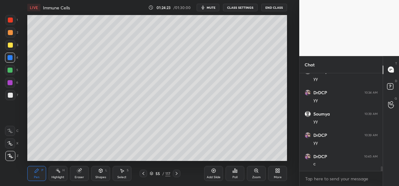
click at [12, 94] on div at bounding box center [10, 95] width 5 height 5
click at [9, 72] on div at bounding box center [10, 70] width 5 height 5
click at [11, 59] on div at bounding box center [10, 57] width 5 height 5
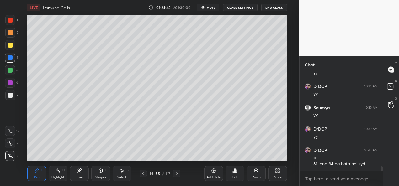
click at [9, 71] on div at bounding box center [10, 70] width 5 height 5
click at [10, 93] on div at bounding box center [10, 95] width 5 height 5
click at [178, 175] on icon at bounding box center [176, 173] width 5 height 5
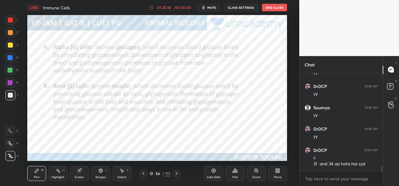
click at [8, 19] on div at bounding box center [10, 20] width 5 height 5
click at [178, 176] on icon at bounding box center [176, 173] width 5 height 5
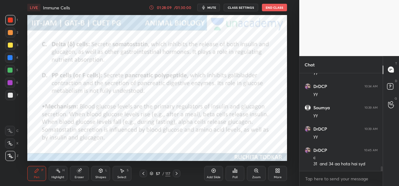
scroll to position [2006, 0]
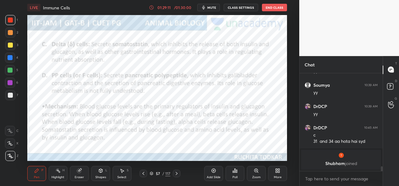
click at [177, 175] on icon at bounding box center [176, 173] width 5 height 5
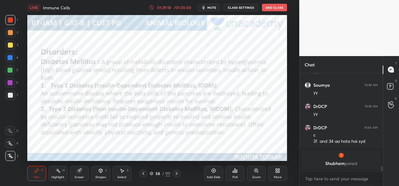
click at [177, 176] on div at bounding box center [177, 174] width 8 height 8
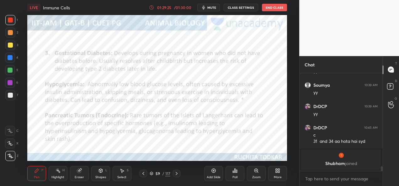
click at [175, 176] on icon at bounding box center [176, 173] width 5 height 5
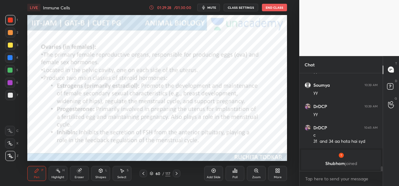
click at [177, 175] on icon at bounding box center [176, 173] width 5 height 5
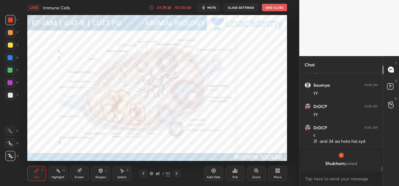
click at [176, 176] on icon at bounding box center [176, 173] width 5 height 5
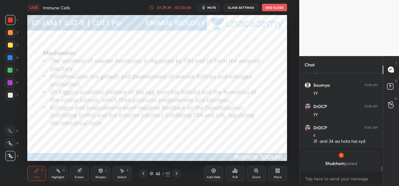
click at [176, 176] on div at bounding box center [177, 174] width 8 height 8
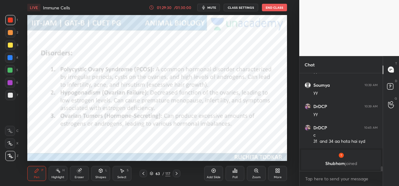
click at [175, 175] on icon at bounding box center [176, 173] width 5 height 5
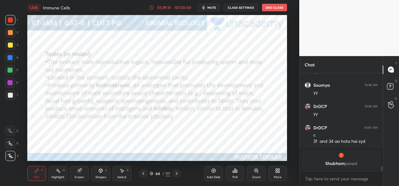
click at [176, 174] on icon at bounding box center [176, 173] width 5 height 5
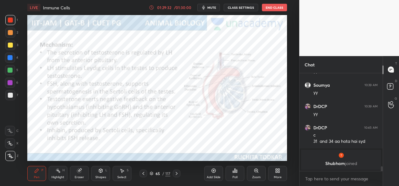
click at [176, 174] on icon at bounding box center [176, 173] width 5 height 5
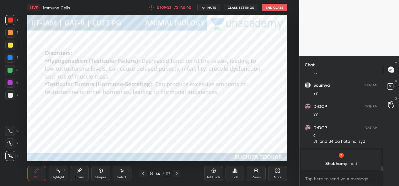
click at [176, 175] on icon at bounding box center [177, 173] width 2 height 3
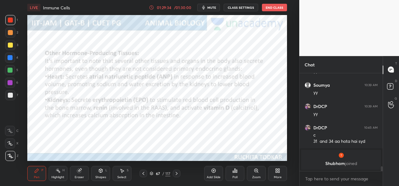
click at [176, 175] on icon at bounding box center [176, 173] width 5 height 5
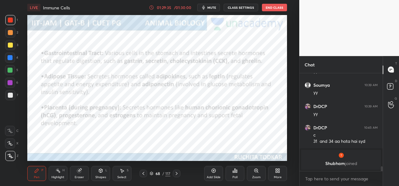
click at [176, 175] on icon at bounding box center [177, 173] width 2 height 3
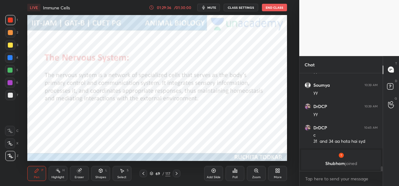
scroll to position [1495, 0]
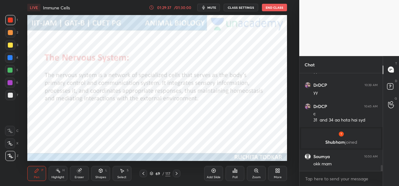
click at [144, 177] on div at bounding box center [144, 174] width 8 height 8
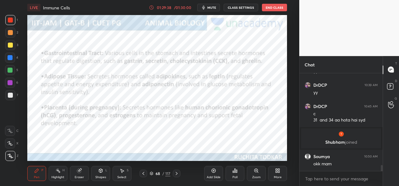
click at [147, 177] on div "68 / 117" at bounding box center [160, 174] width 41 height 8
click at [147, 176] on div "68 / 117" at bounding box center [160, 174] width 41 height 8
click at [142, 177] on div at bounding box center [144, 174] width 8 height 8
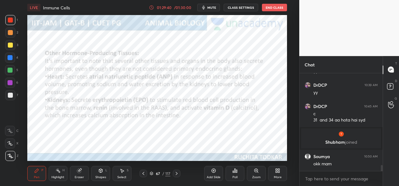
click at [144, 176] on div at bounding box center [144, 174] width 8 height 8
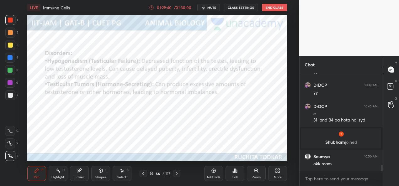
click at [146, 176] on div at bounding box center [144, 174] width 8 height 8
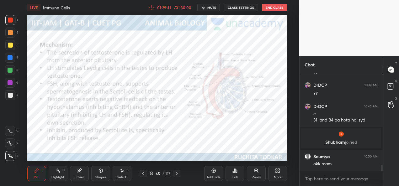
click at [143, 176] on div at bounding box center [144, 174] width 8 height 8
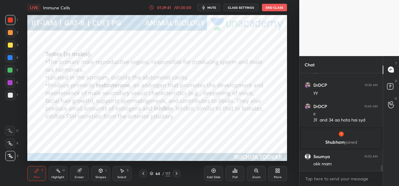
click at [144, 177] on div at bounding box center [144, 174] width 8 height 8
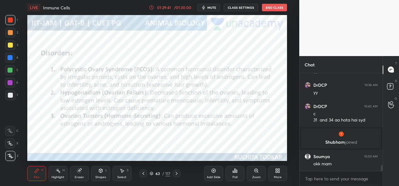
click at [144, 178] on div "Pen P Highlight H Eraser Shapes L Select S 63 / 117 Add Slide Poll Zoom More" at bounding box center [157, 173] width 260 height 25
click at [145, 177] on div at bounding box center [144, 174] width 8 height 8
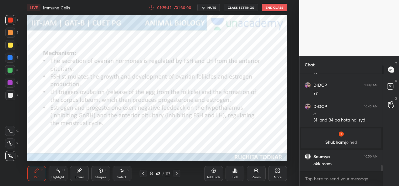
click at [147, 177] on div at bounding box center [144, 174] width 8 height 8
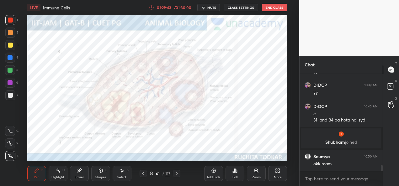
click at [147, 177] on div at bounding box center [144, 174] width 8 height 8
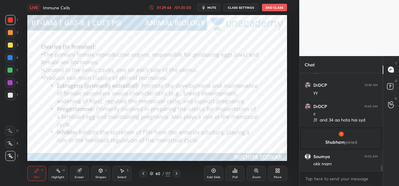
click at [151, 176] on div "60 / 117" at bounding box center [160, 174] width 21 height 6
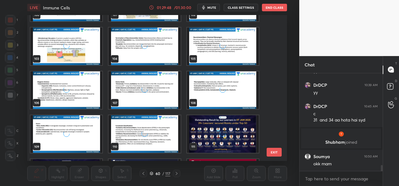
scroll to position [1570, 0]
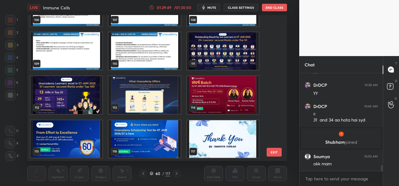
click at [210, 149] on img "grid" at bounding box center [223, 139] width 72 height 38
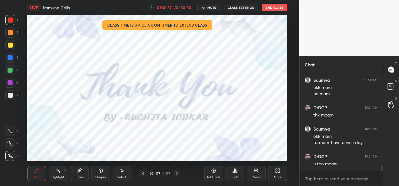
scroll to position [1578, 0]
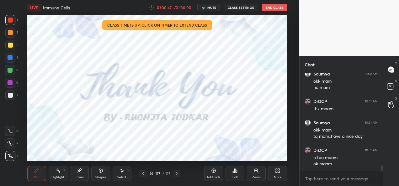
click at [276, 11] on button "End Class" at bounding box center [274, 8] width 25 height 8
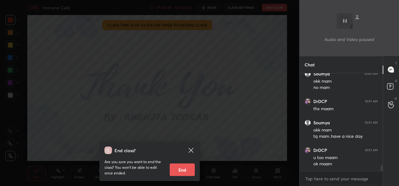
click at [190, 172] on button "End" at bounding box center [182, 170] width 25 height 13
type textarea "x"
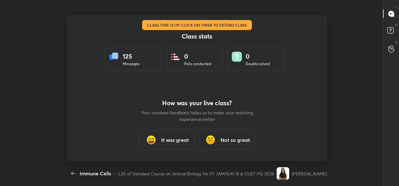
scroll to position [0, 0]
